Goal: Check status: Check status

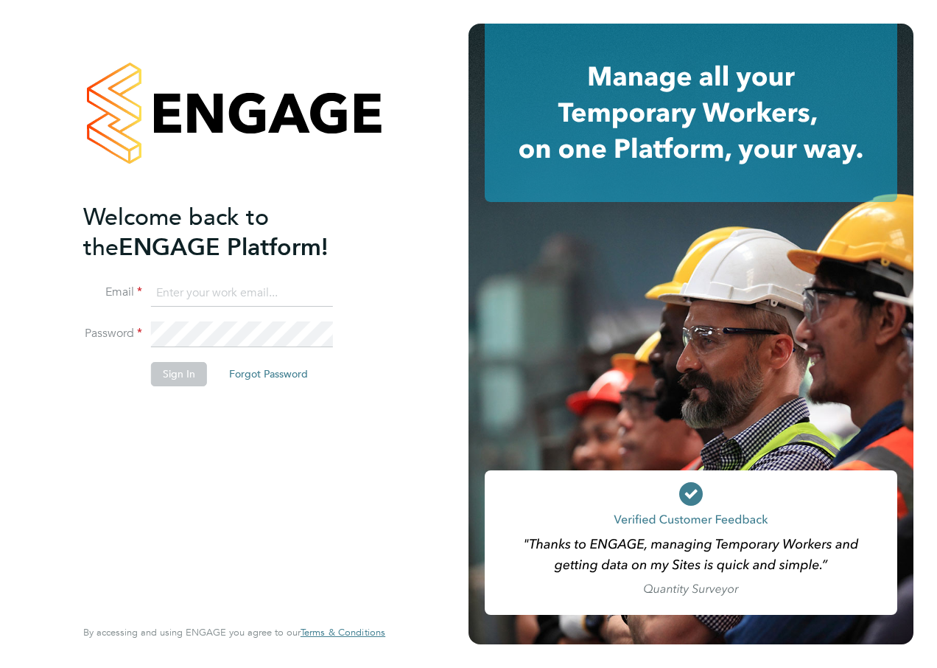
type input "[PERSON_NAME][EMAIL_ADDRESS][PERSON_NAME][DOMAIN_NAME]"
click at [186, 377] on button "Sign In" at bounding box center [179, 374] width 56 height 24
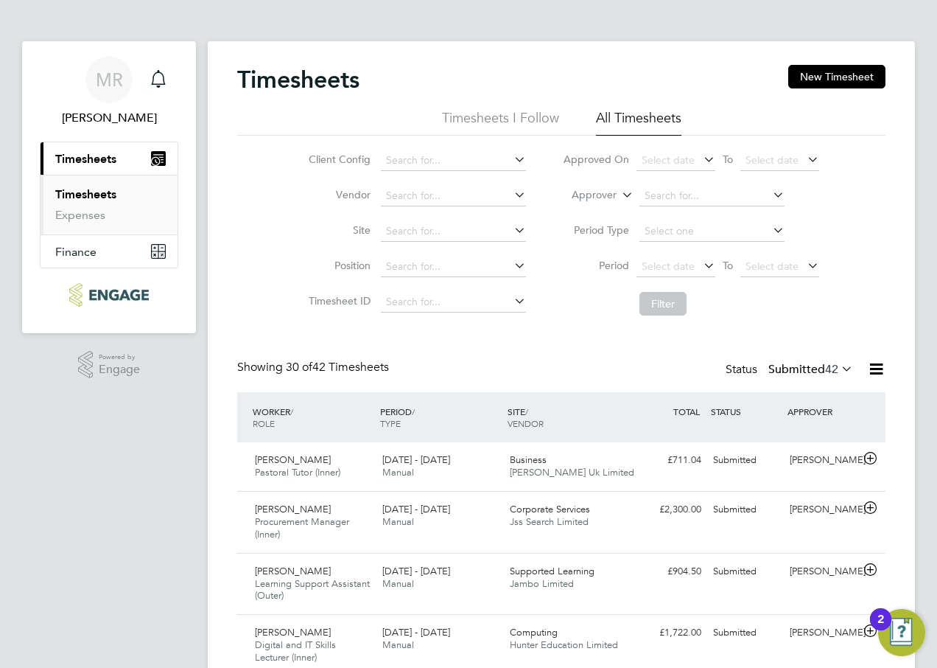
click at [651, 119] on li "All Timesheets" at bounding box center [638, 122] width 85 height 27
click at [701, 266] on icon at bounding box center [701, 265] width 0 height 21
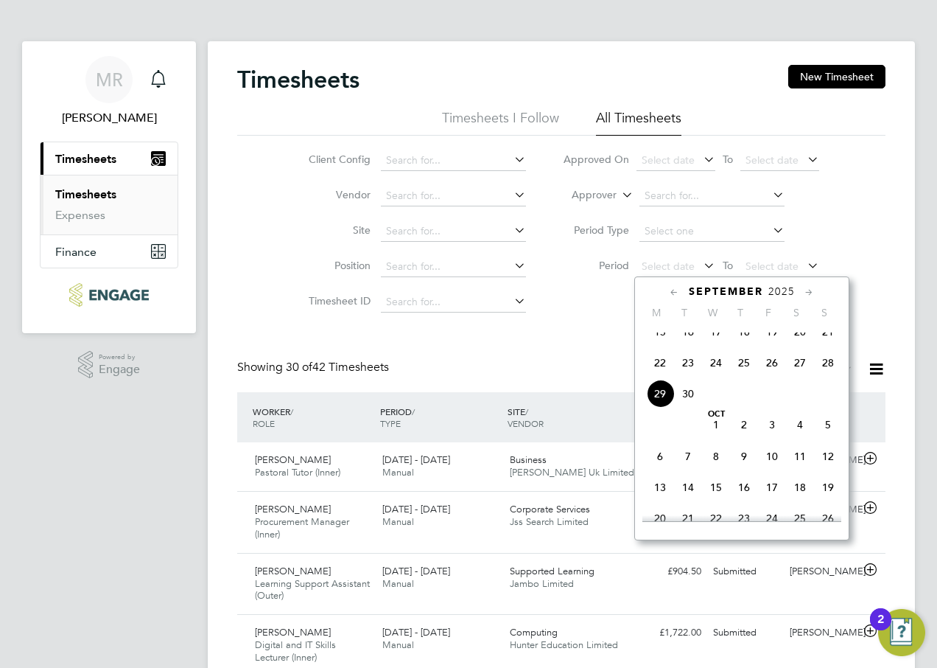
click at [675, 297] on icon at bounding box center [675, 292] width 14 height 16
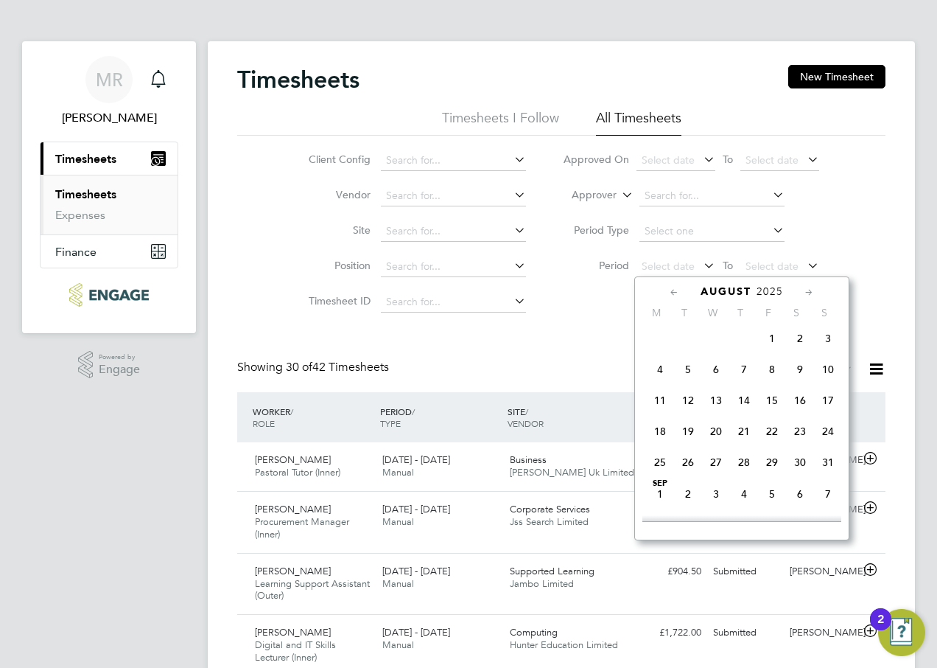
click at [675, 297] on icon at bounding box center [675, 292] width 14 height 16
click at [814, 293] on icon at bounding box center [810, 292] width 14 height 16
click at [664, 374] on span "4" at bounding box center [660, 369] width 28 height 28
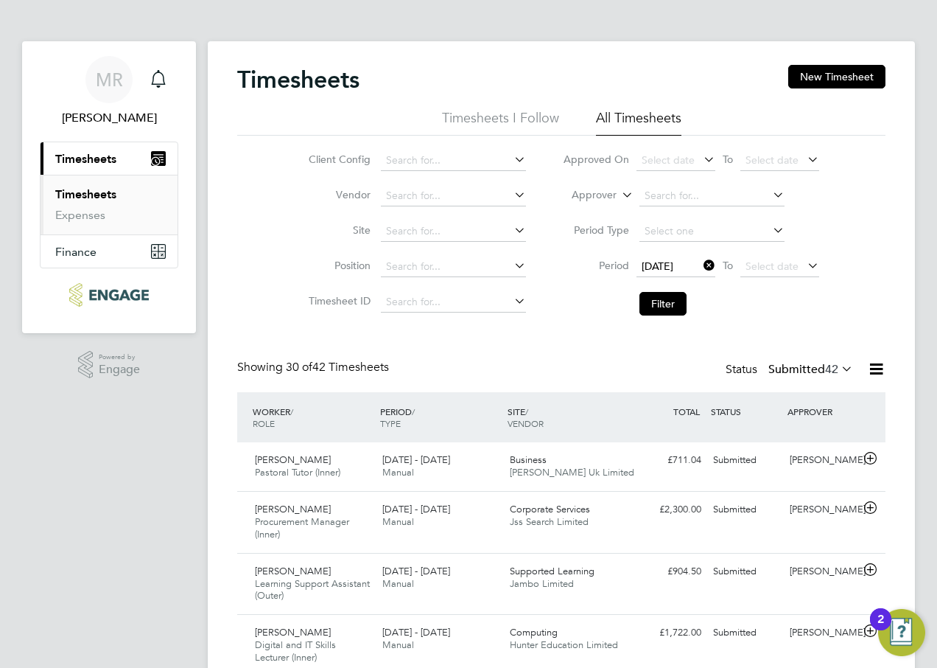
click at [805, 269] on icon at bounding box center [805, 265] width 0 height 21
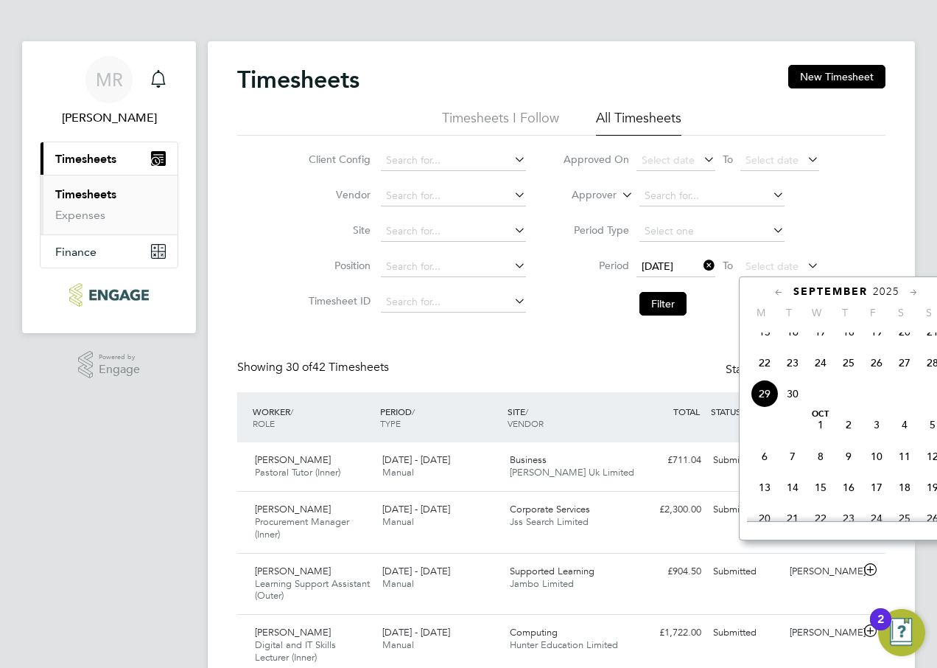
click at [779, 295] on icon at bounding box center [779, 292] width 14 height 16
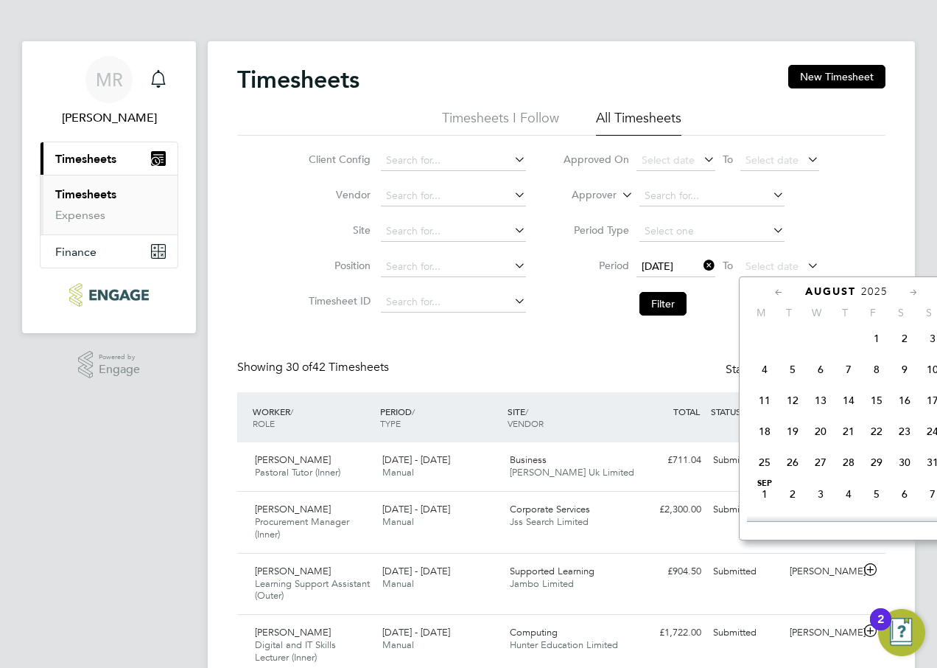
click at [929, 473] on span "31" at bounding box center [933, 462] width 28 height 28
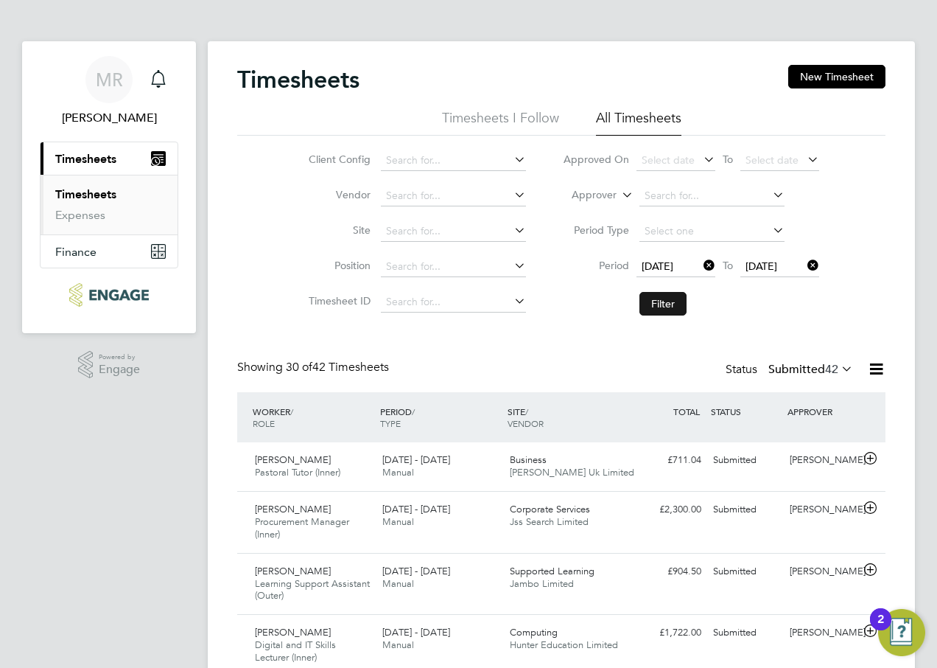
click at [669, 304] on button "Filter" at bounding box center [663, 304] width 47 height 24
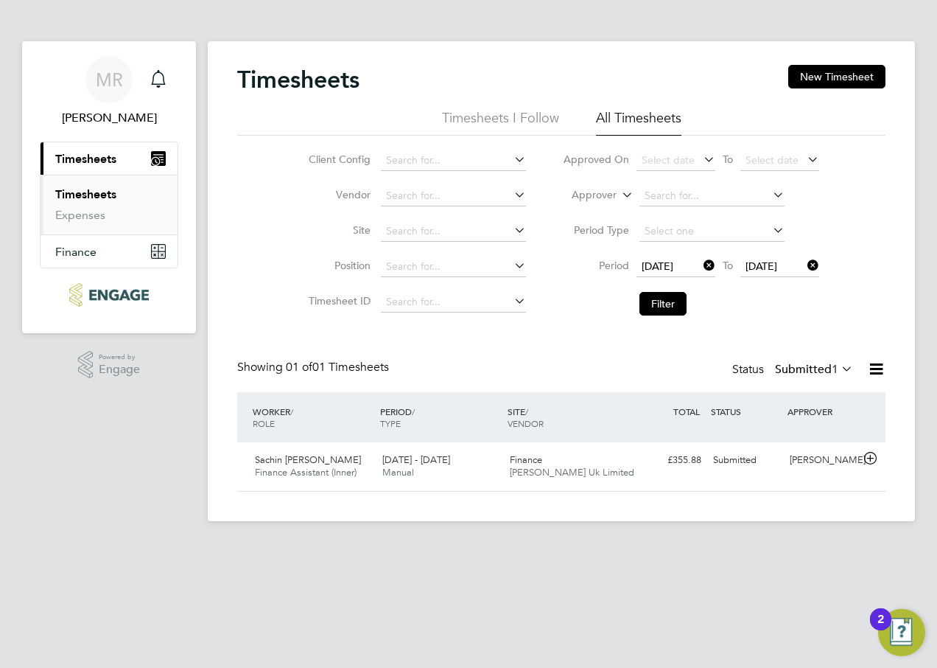
click at [799, 375] on label "Submitted 1" at bounding box center [814, 369] width 78 height 15
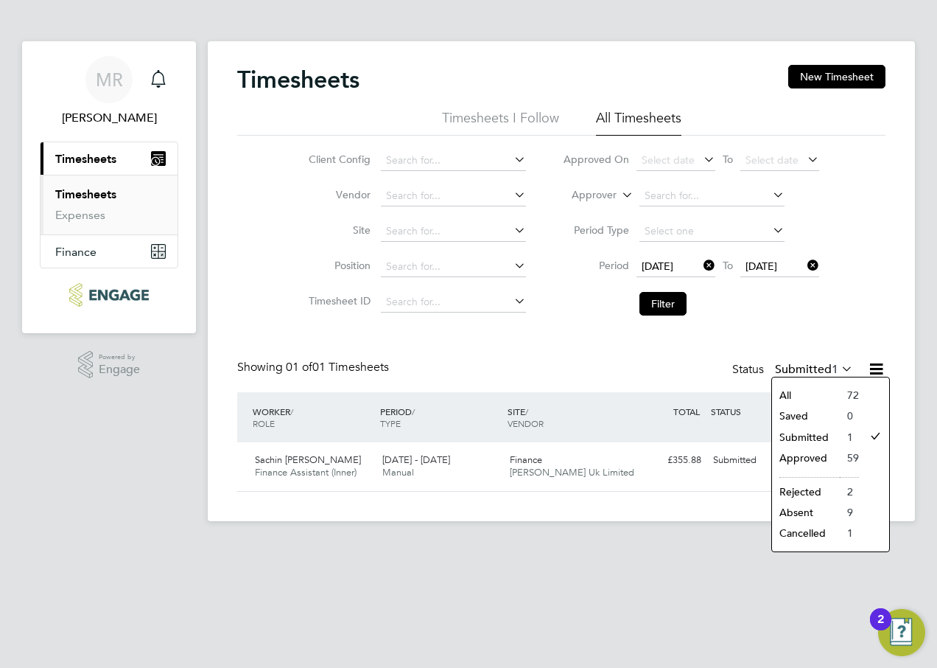
click at [822, 457] on li "Approved" at bounding box center [806, 457] width 68 height 21
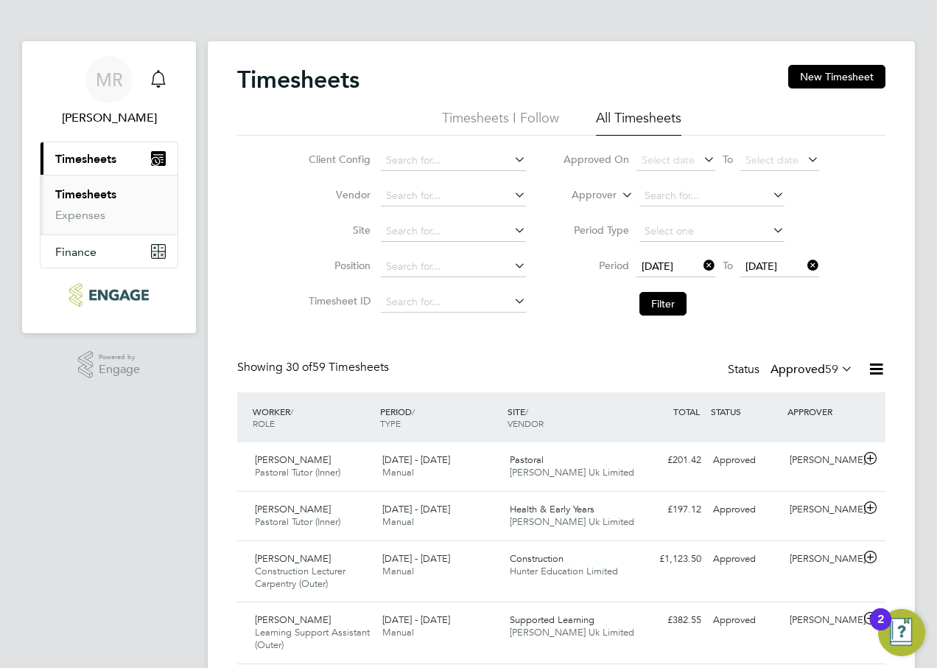
click at [805, 367] on label "Approved 59" at bounding box center [812, 369] width 83 height 15
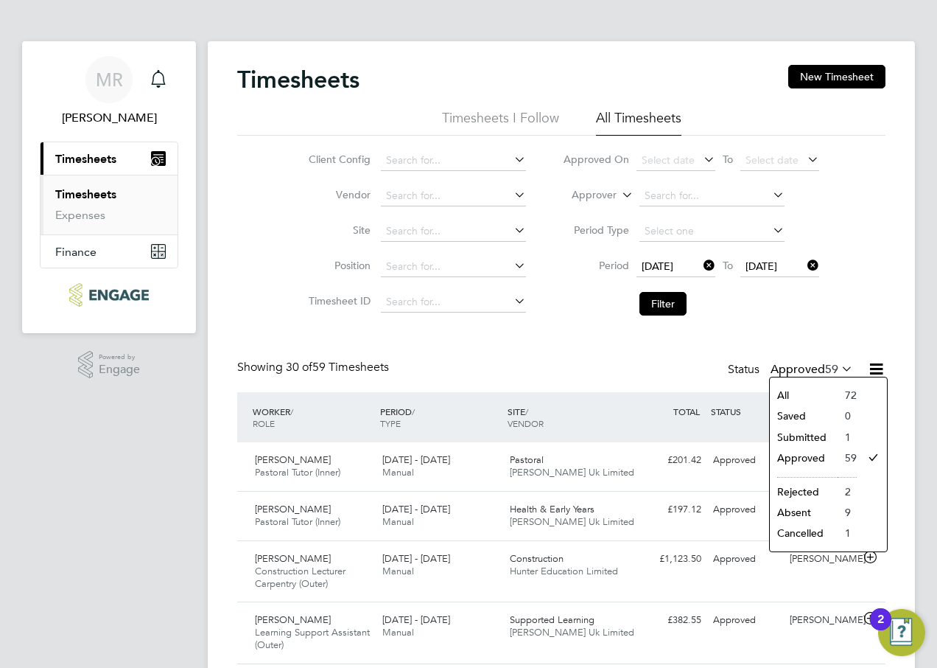
click at [816, 484] on li "Rejected" at bounding box center [804, 491] width 68 height 21
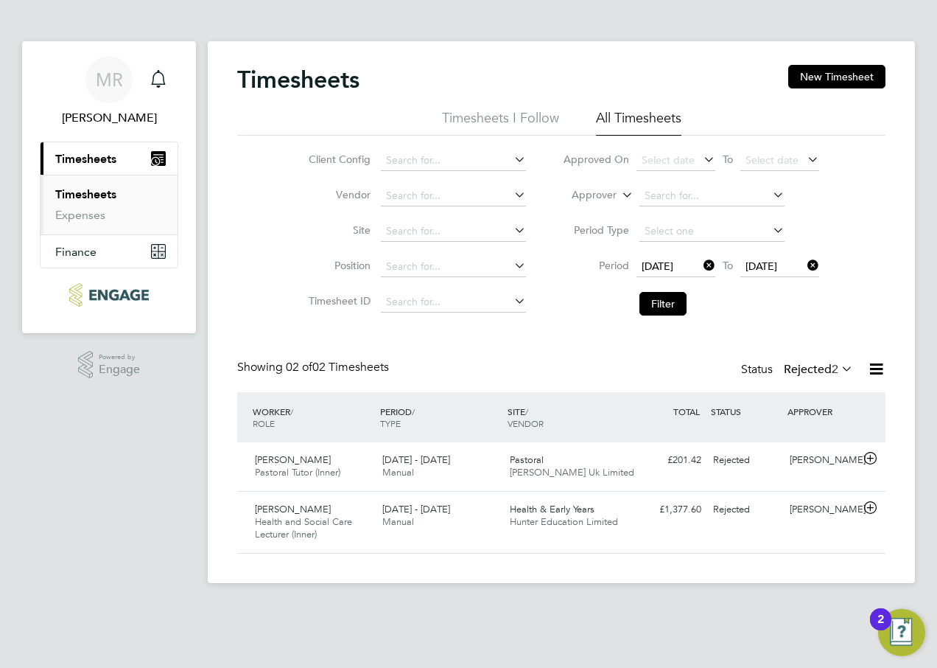
click at [823, 371] on label "Rejected 2" at bounding box center [818, 369] width 69 height 15
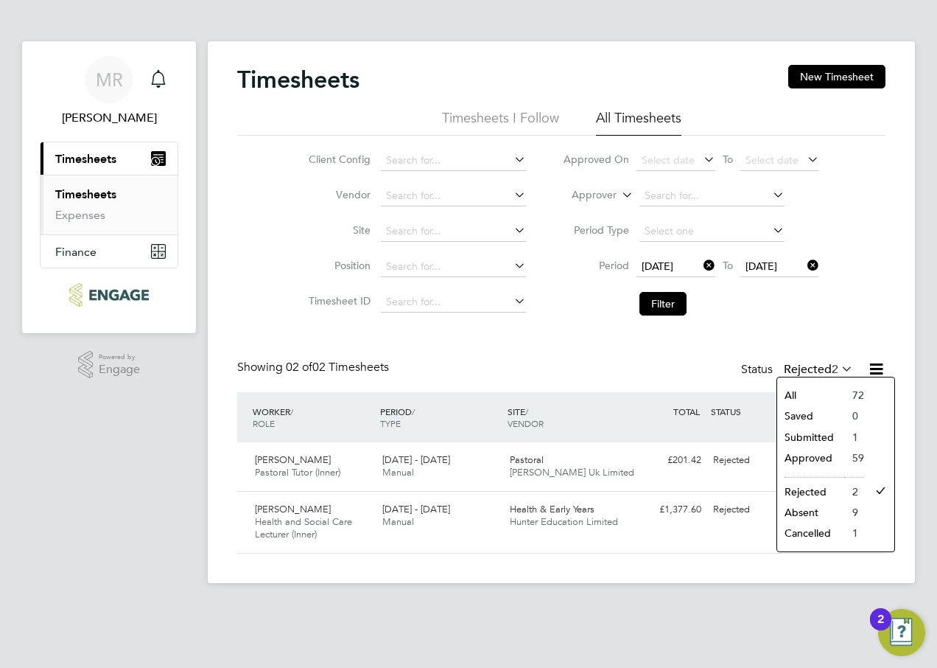
click at [831, 525] on li "Cancelled" at bounding box center [812, 533] width 68 height 21
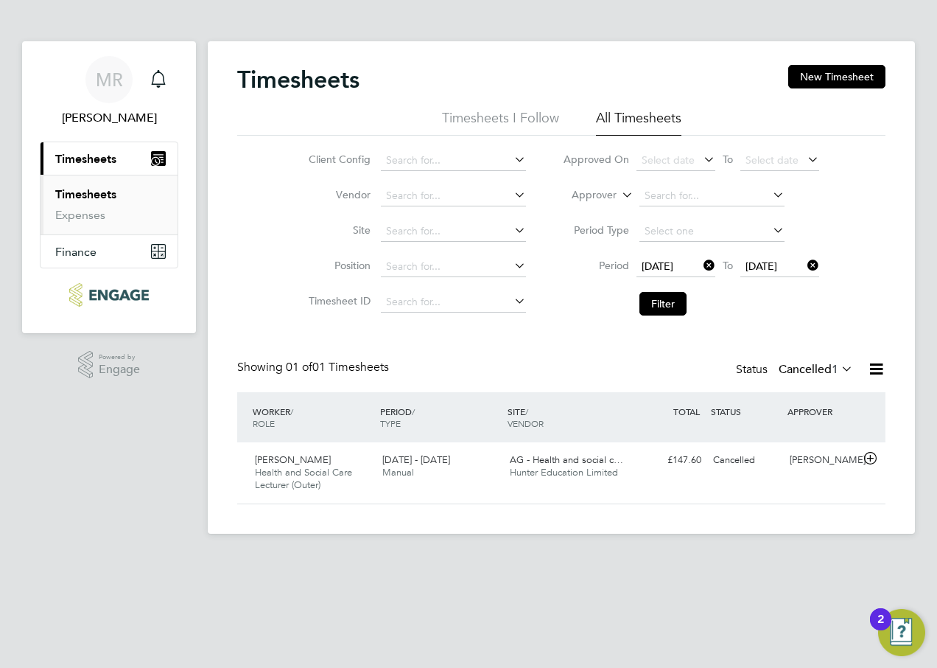
click at [820, 374] on label "Cancelled 1" at bounding box center [816, 369] width 74 height 15
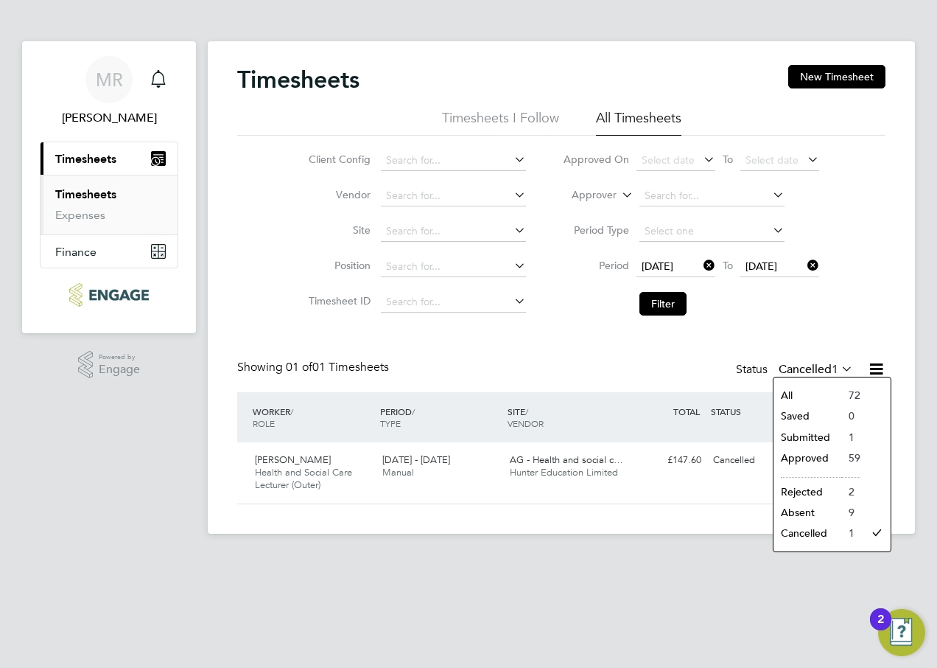
click at [808, 436] on li "Submitted" at bounding box center [808, 437] width 68 height 21
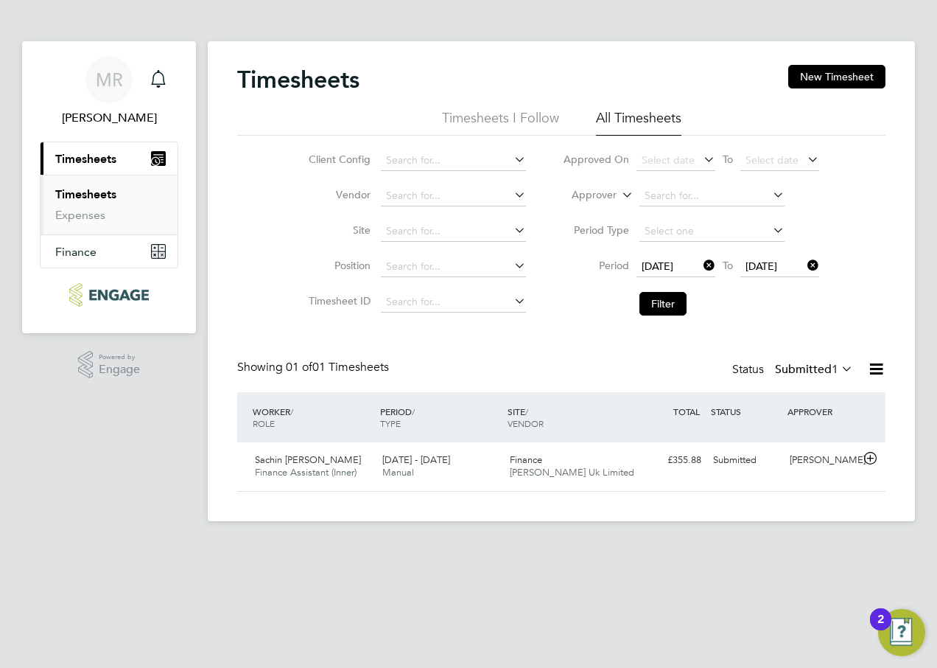
click at [701, 266] on icon at bounding box center [701, 265] width 0 height 21
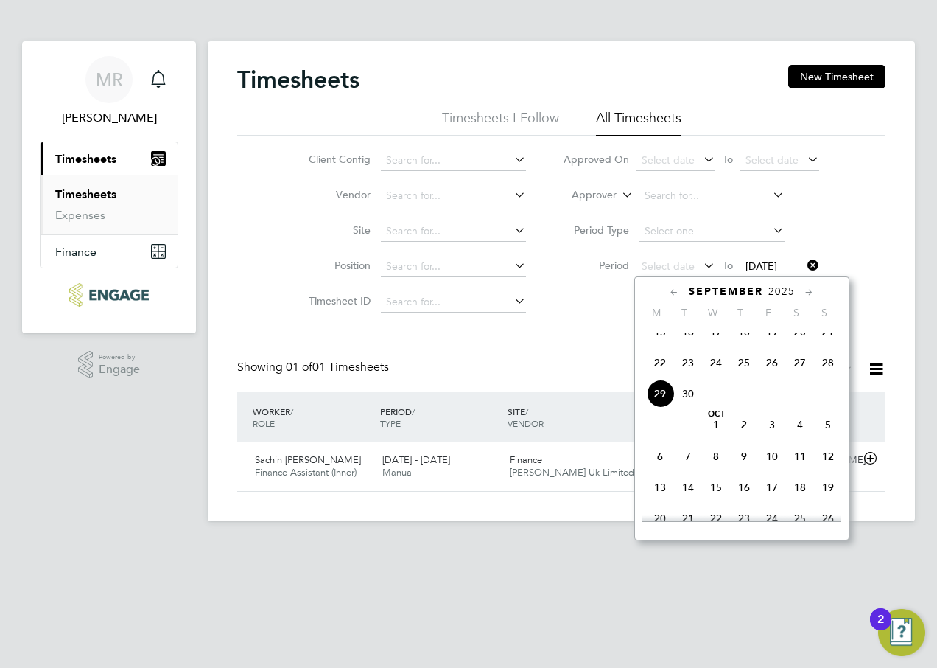
click at [673, 293] on icon at bounding box center [675, 292] width 14 height 16
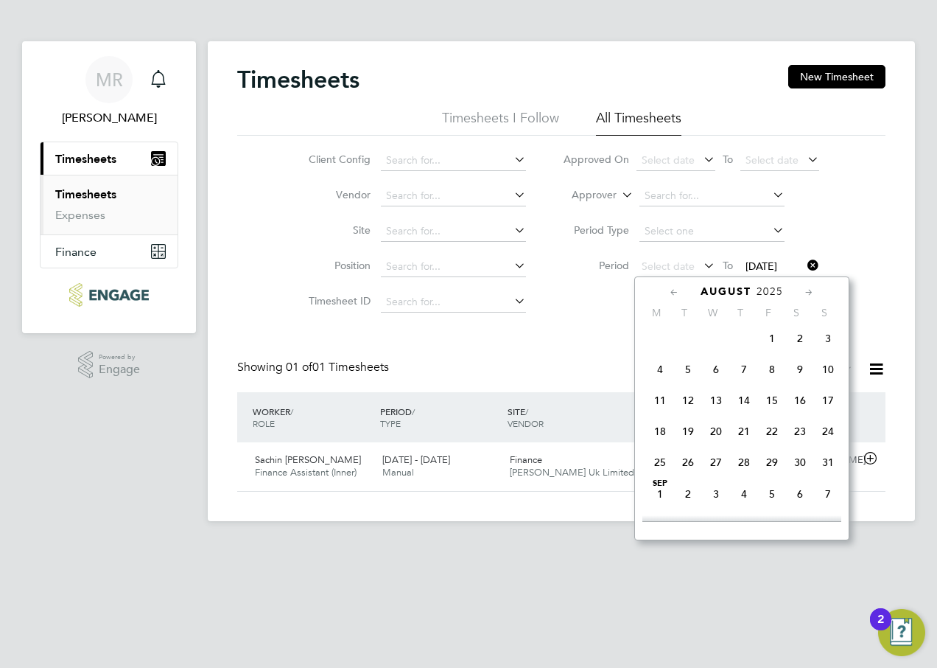
click at [663, 505] on span "Sep 1" at bounding box center [660, 494] width 28 height 28
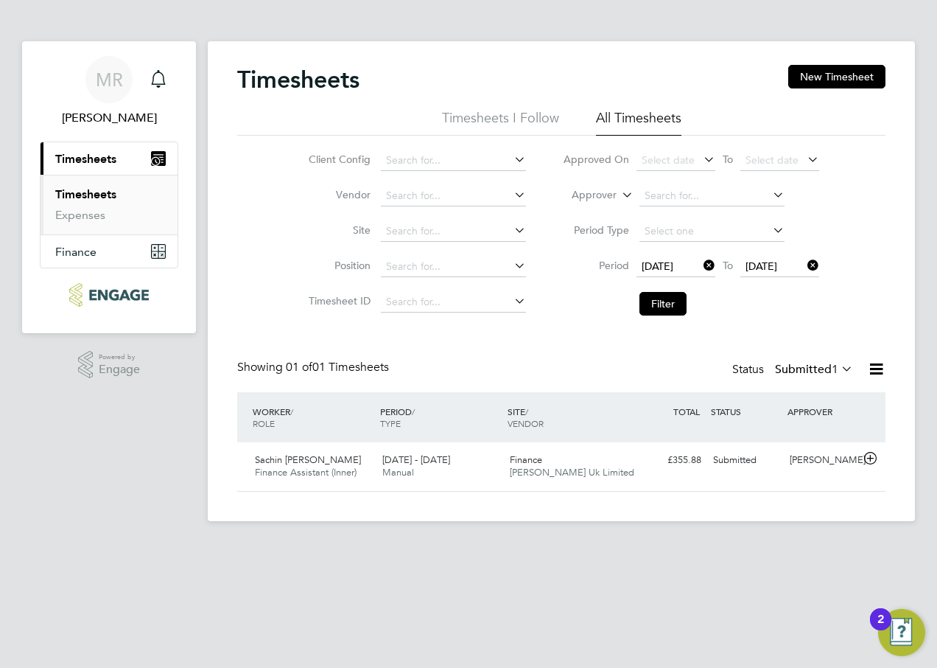
click at [805, 268] on icon at bounding box center [805, 265] width 0 height 21
click at [805, 269] on icon at bounding box center [805, 265] width 0 height 21
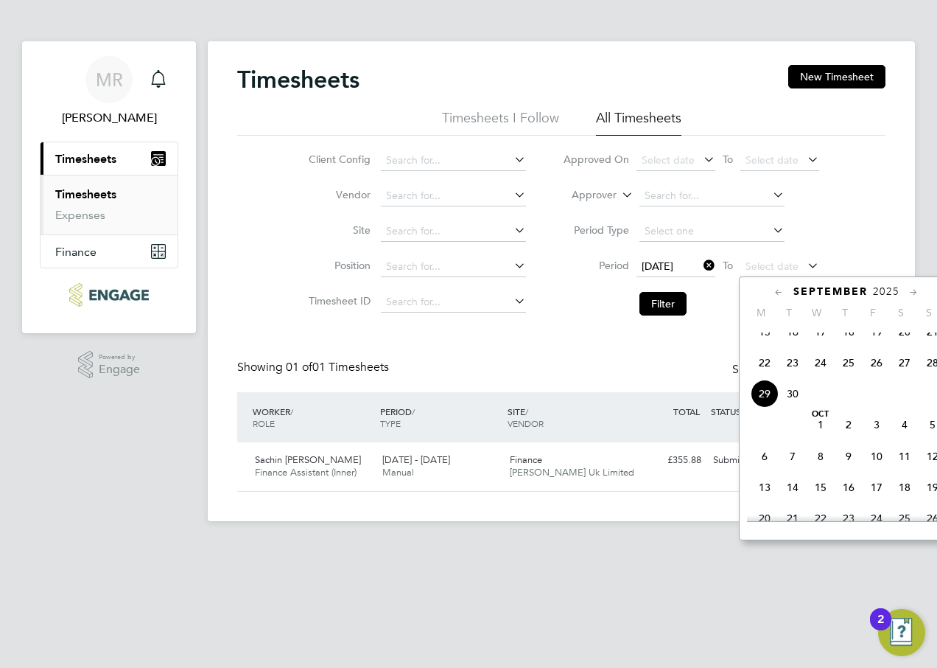
click at [934, 372] on span "28" at bounding box center [933, 363] width 28 height 28
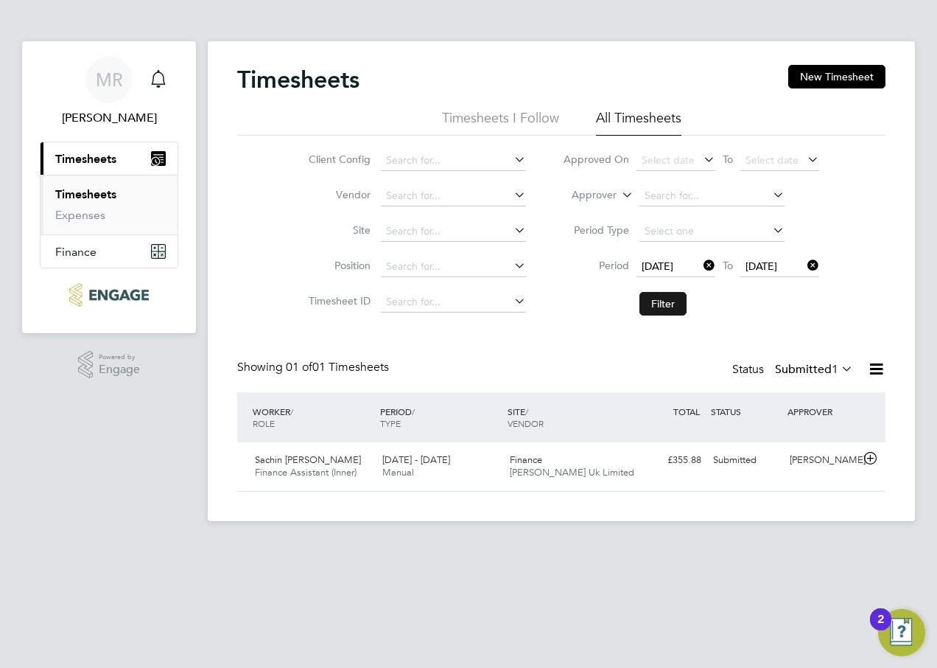
click at [660, 302] on button "Filter" at bounding box center [663, 304] width 47 height 24
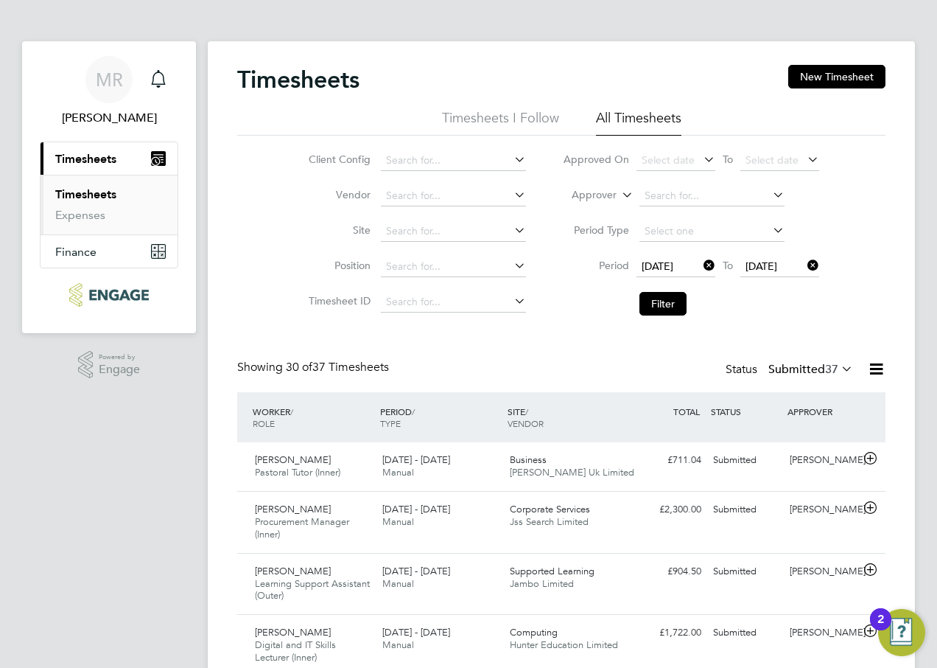
click at [821, 373] on label "Submitted 37" at bounding box center [811, 369] width 85 height 15
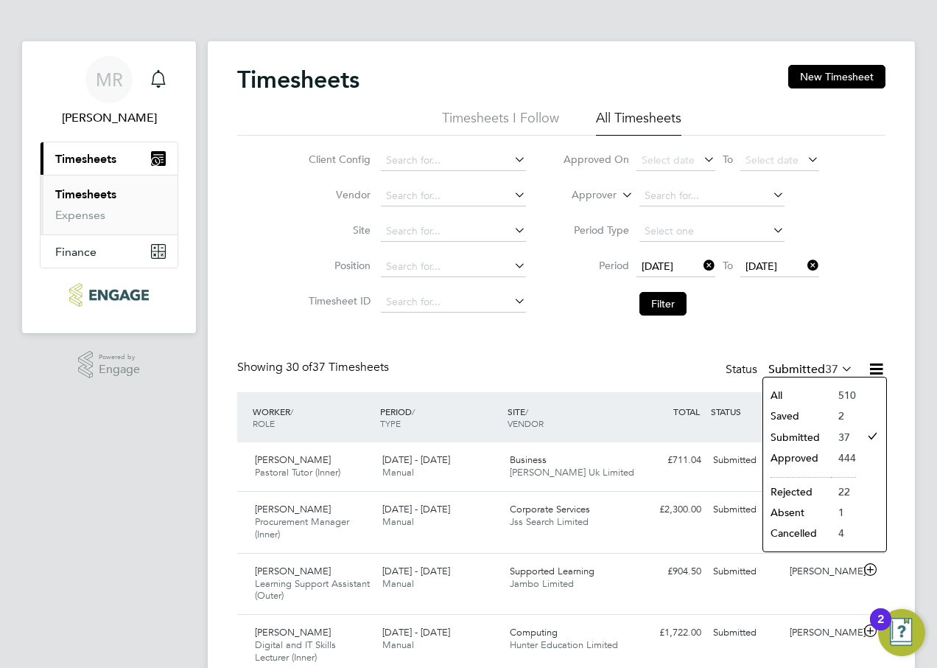
click at [597, 364] on div "Showing 30 of 37 Timesheets Status Submitted 37" at bounding box center [561, 376] width 649 height 32
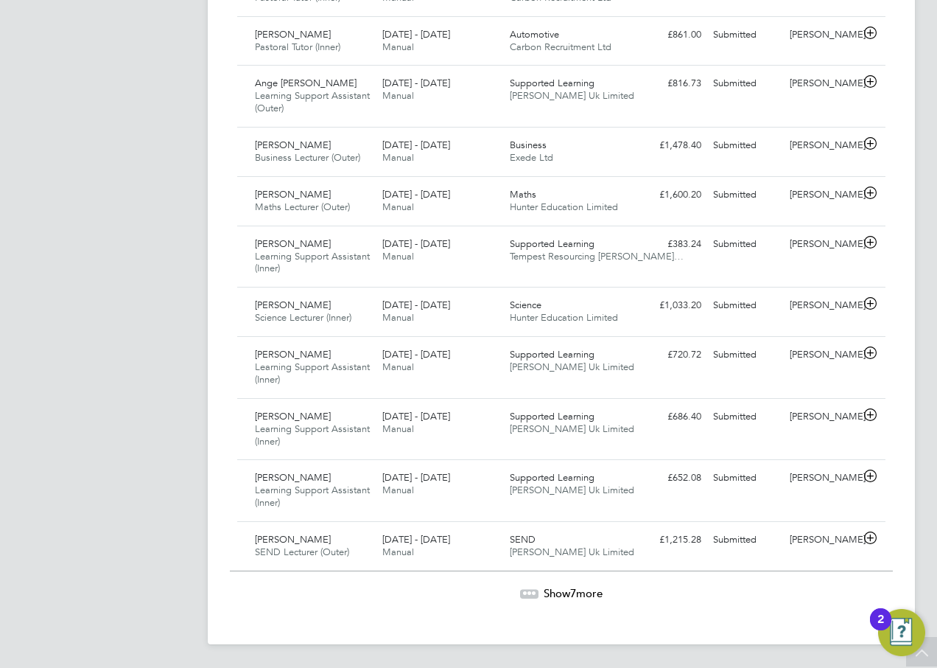
click at [583, 589] on span "Show 7 more" at bounding box center [573, 593] width 59 height 14
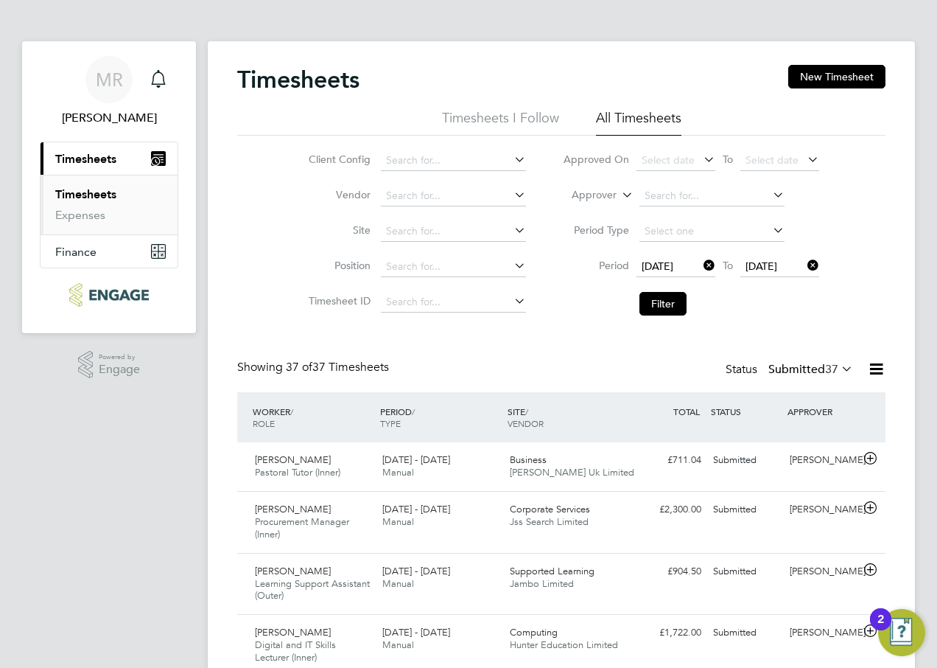
click at [839, 365] on icon at bounding box center [839, 368] width 0 height 21
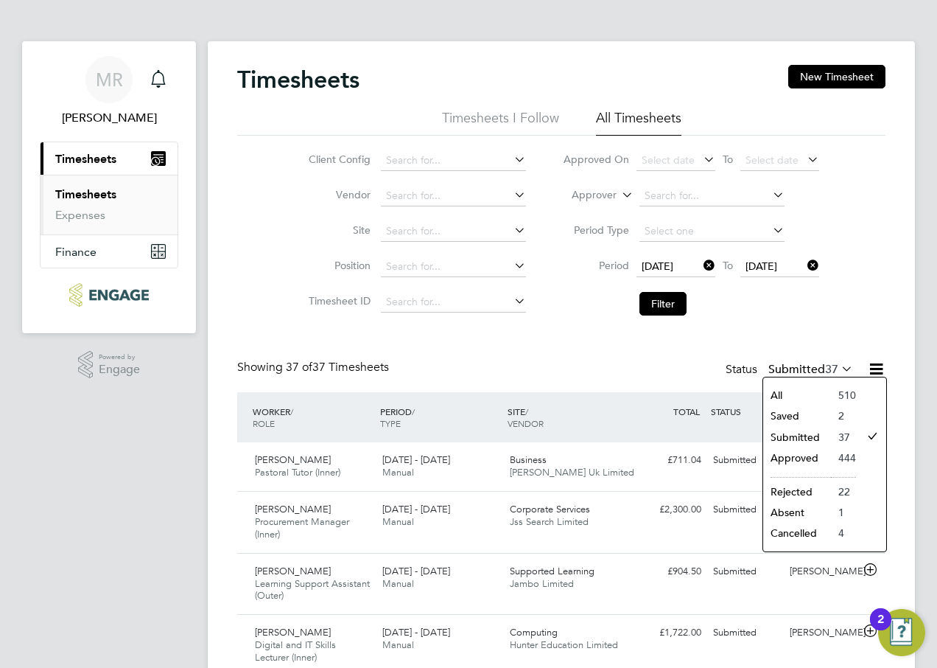
click at [822, 450] on li "Approved" at bounding box center [798, 457] width 68 height 21
